Goal: Navigation & Orientation: Find specific page/section

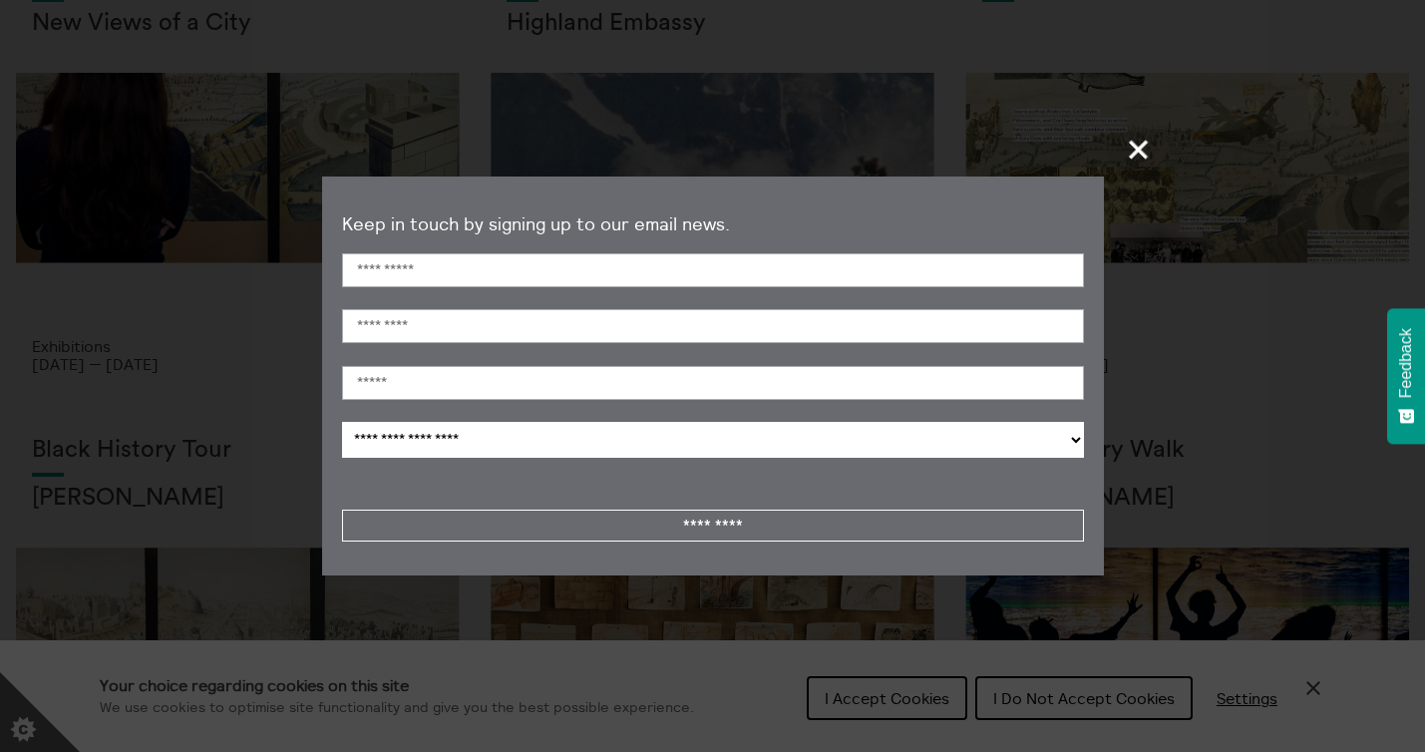
scroll to position [174, 0]
click at [1135, 150] on span "+" at bounding box center [1139, 149] width 59 height 59
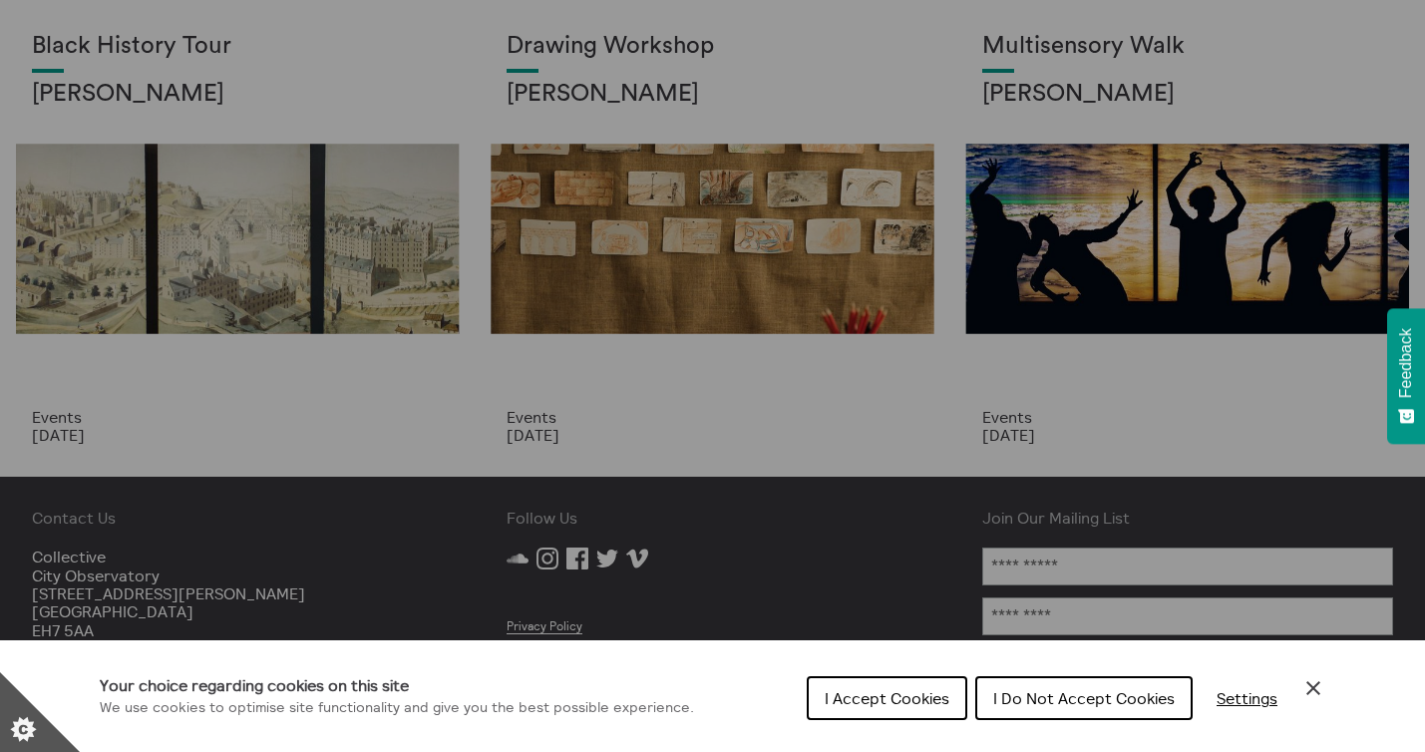
scroll to position [0, 0]
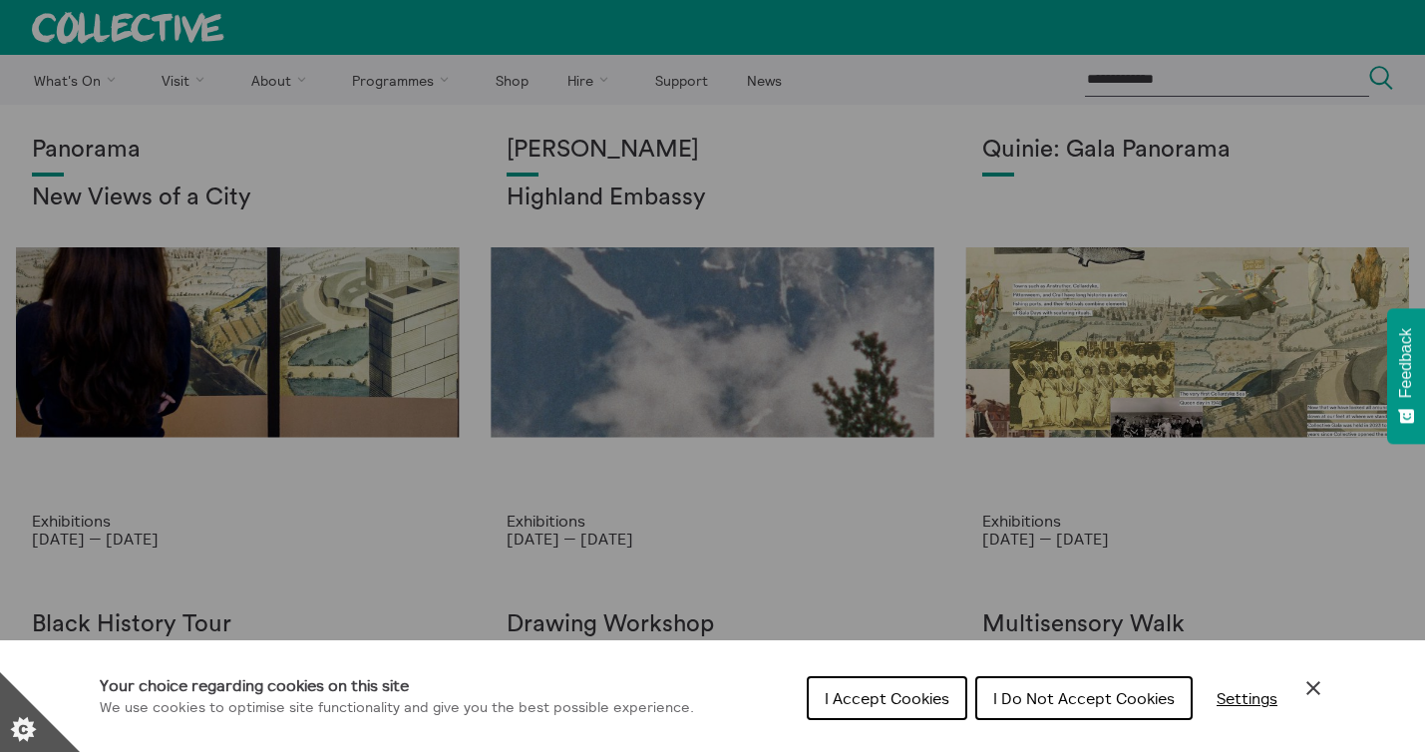
click at [85, 81] on div "Cookie preferences" at bounding box center [712, 376] width 1425 height 752
click at [870, 699] on span "I Accept Cookies" at bounding box center [887, 698] width 125 height 20
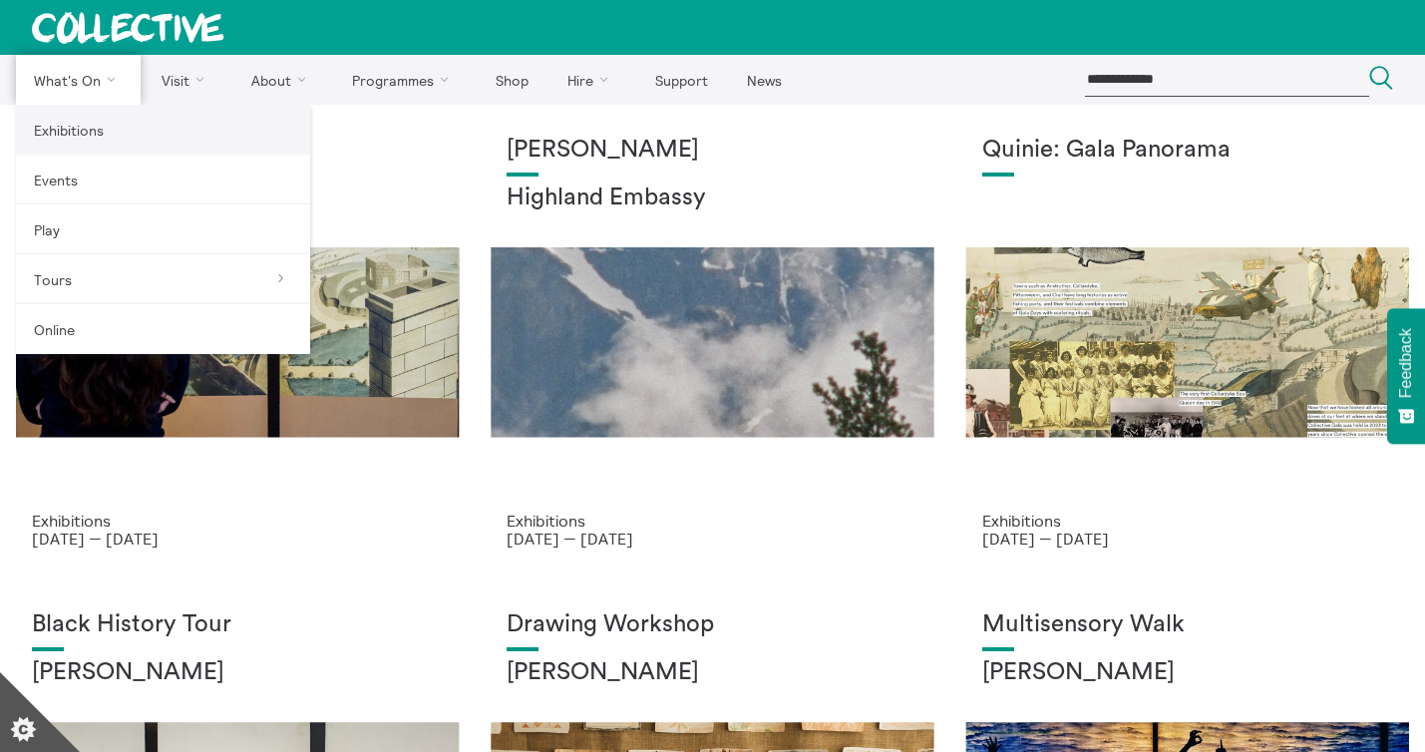
click at [83, 126] on link "Exhibitions" at bounding box center [163, 130] width 294 height 50
